Goal: Task Accomplishment & Management: Manage account settings

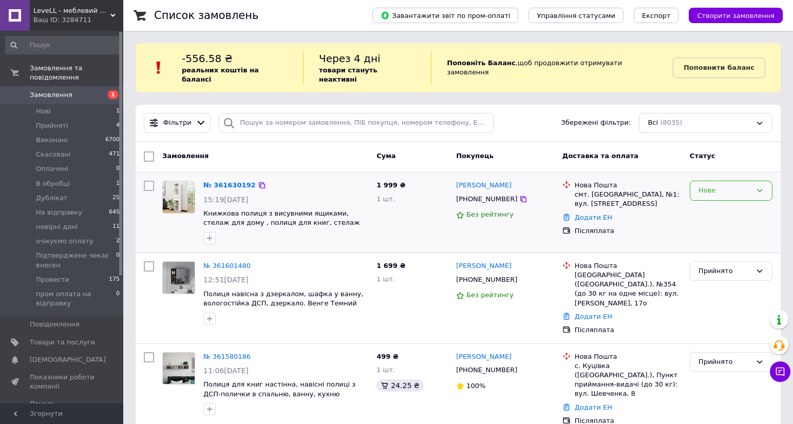
click at [734, 186] on div "Нове" at bounding box center [725, 191] width 53 height 11
click at [717, 203] on li "Прийнято" at bounding box center [732, 212] width 82 height 19
click at [233, 181] on link "№ 361630192" at bounding box center [229, 185] width 52 height 8
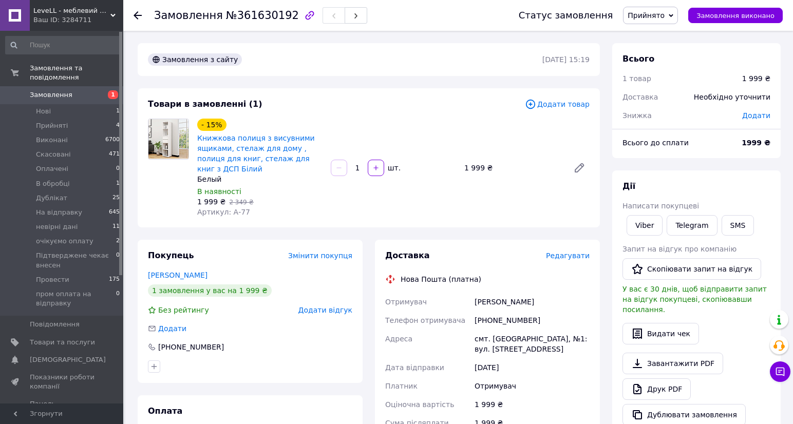
click at [81, 90] on span "Замовлення" at bounding box center [62, 94] width 65 height 9
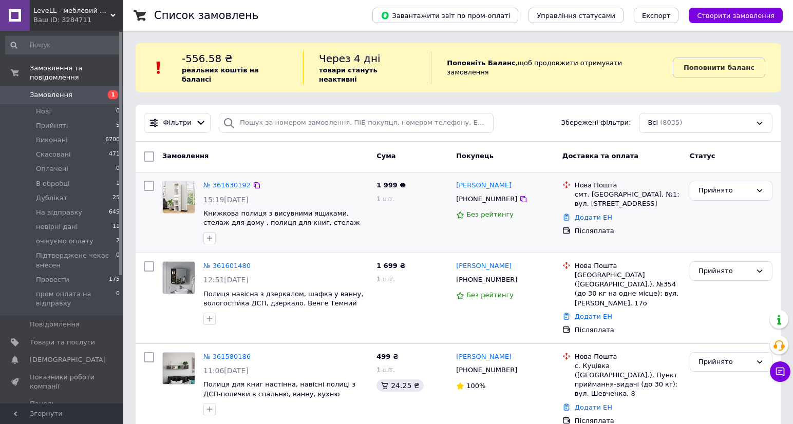
click at [430, 235] on div "1 999 ₴ 1 шт." at bounding box center [413, 213] width 80 height 72
click at [315, 235] on div at bounding box center [285, 238] width 169 height 16
click at [521, 196] on icon at bounding box center [524, 199] width 6 height 6
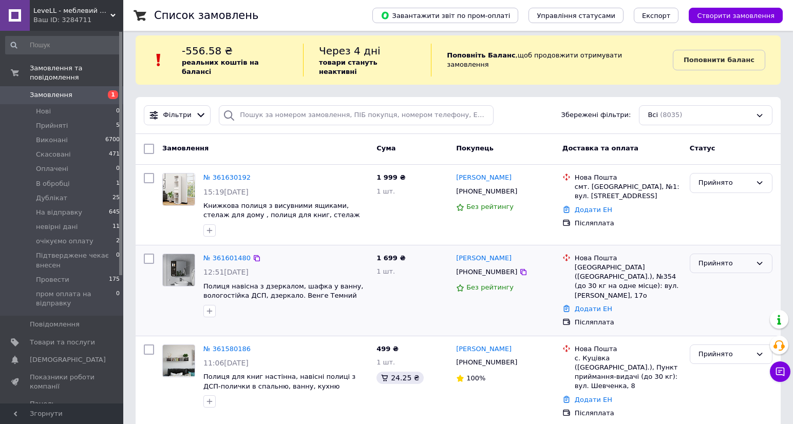
scroll to position [57, 0]
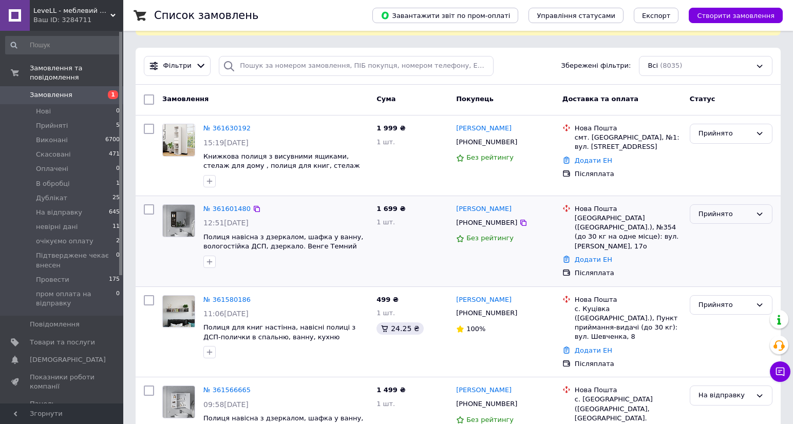
click at [737, 209] on div "Прийнято" at bounding box center [725, 214] width 53 height 11
click at [735, 247] on li "очікуємо оплату" at bounding box center [732, 253] width 82 height 19
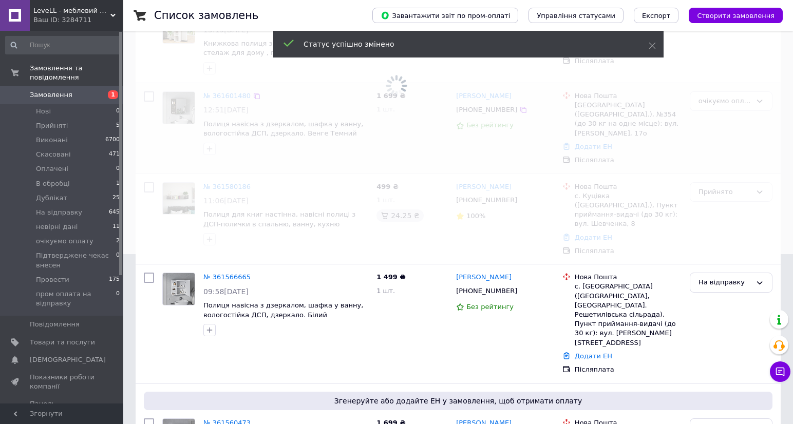
scroll to position [171, 0]
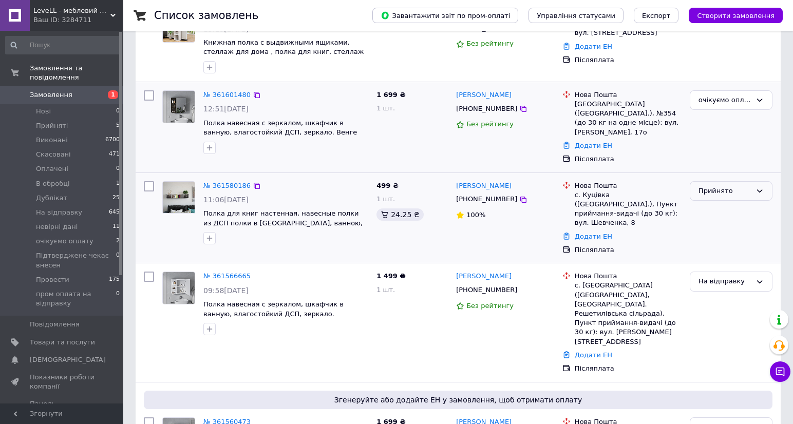
click at [749, 186] on div "Прийнято" at bounding box center [725, 191] width 53 height 11
click at [734, 240] on li "На відправку" at bounding box center [732, 249] width 82 height 19
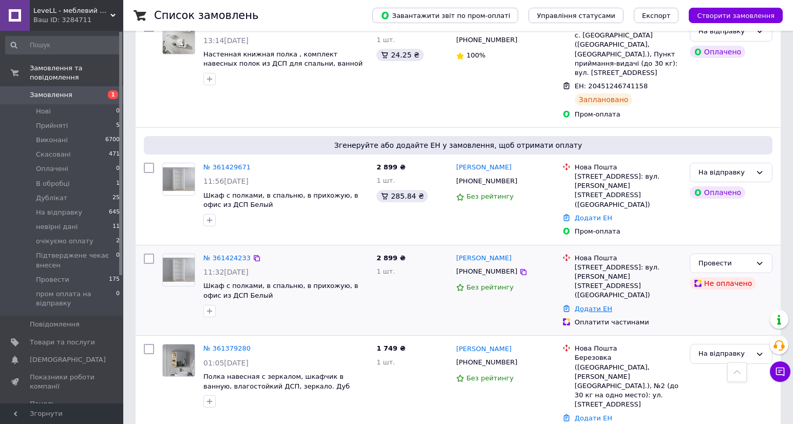
scroll to position [1256, 0]
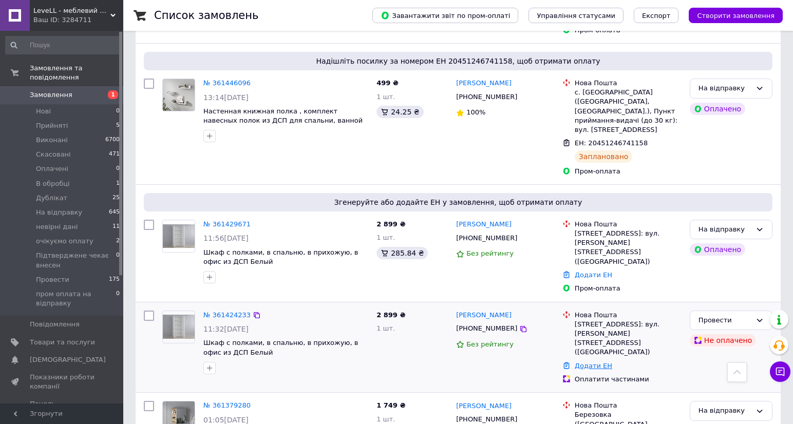
click at [595, 362] on link "Додати ЕН" at bounding box center [594, 366] width 38 height 8
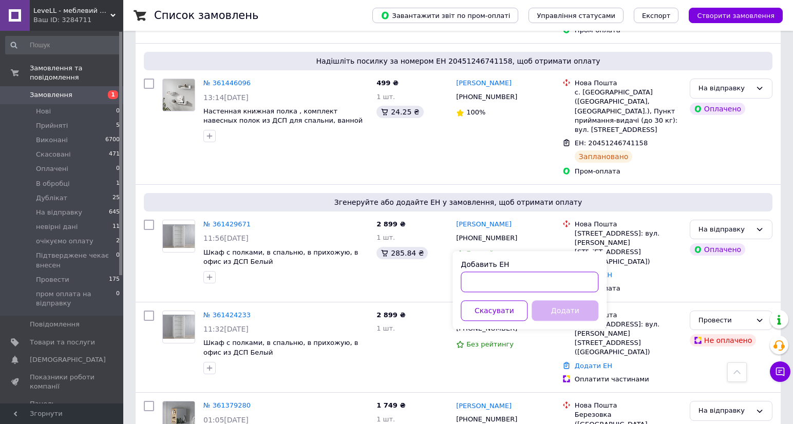
drag, startPoint x: 535, startPoint y: 288, endPoint x: 540, endPoint y: 285, distance: 5.3
click at [538, 287] on input "Добавить ЕН" at bounding box center [530, 282] width 138 height 21
paste input "20451246739439"
type input "20451246739439"
click at [571, 304] on button "Додати" at bounding box center [565, 311] width 67 height 21
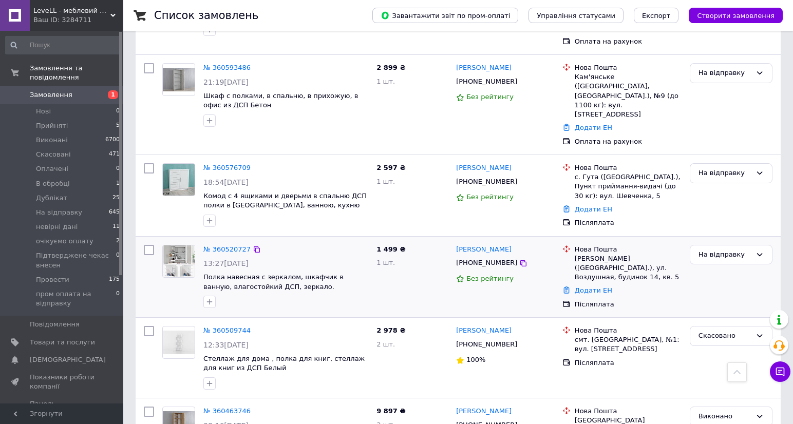
scroll to position [6352, 0]
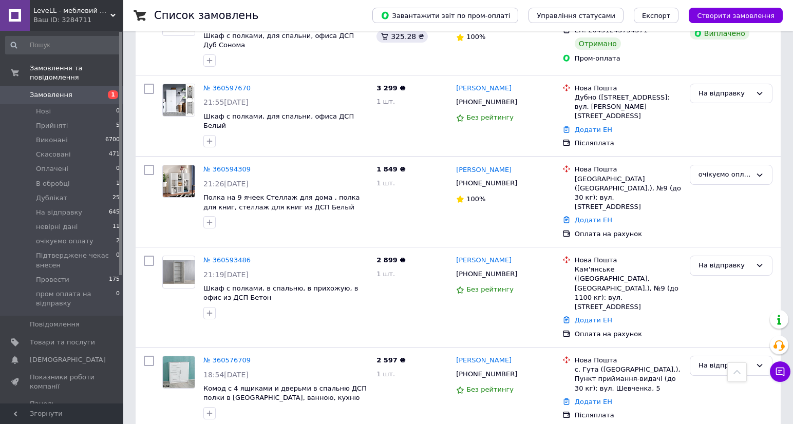
click at [84, 90] on span "Замовлення" at bounding box center [62, 94] width 65 height 9
click at [81, 104] on li "Нові 0" at bounding box center [63, 111] width 126 height 14
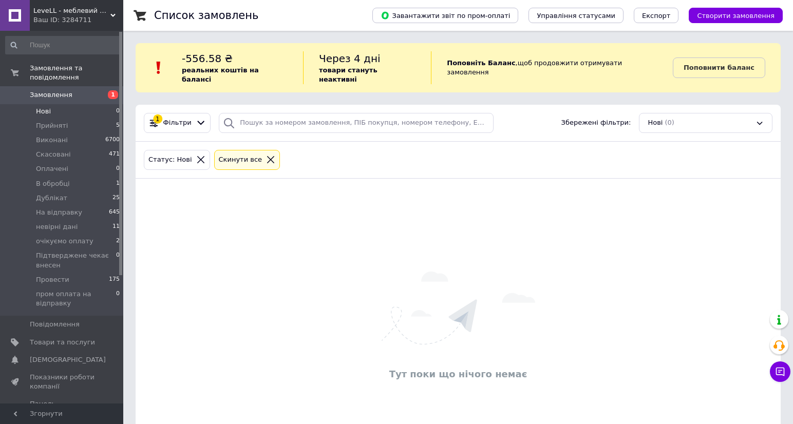
click at [72, 90] on span "Замовлення" at bounding box center [62, 94] width 65 height 9
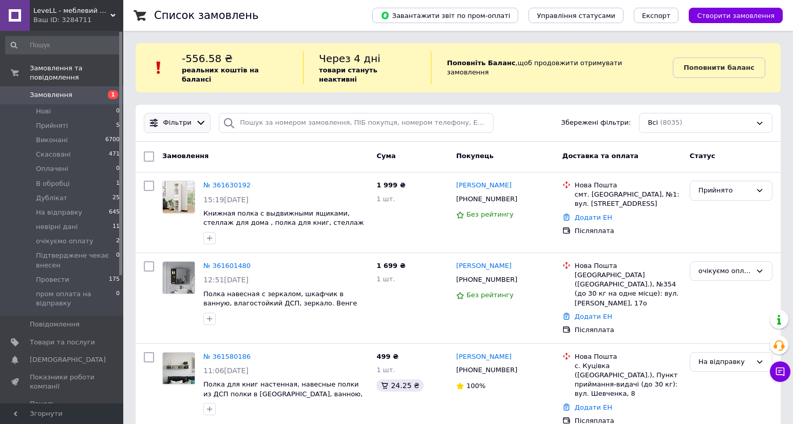
click at [194, 118] on div at bounding box center [201, 123] width 15 height 11
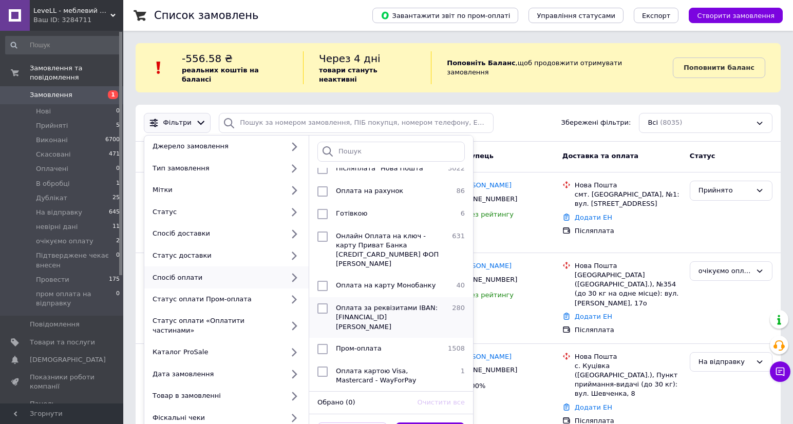
scroll to position [96, 0]
click at [362, 345] on span "Пром-оплата" at bounding box center [359, 349] width 46 height 8
checkbox input "true"
